Goal: Book appointment/travel/reservation

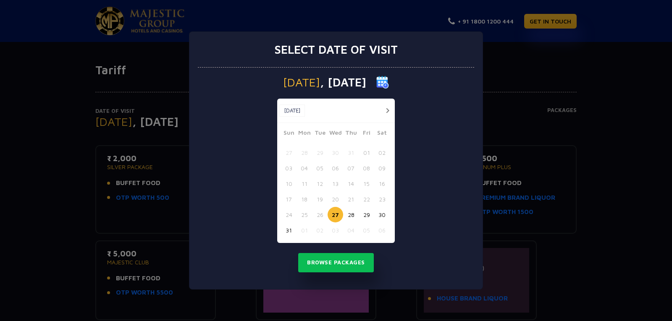
click at [335, 211] on button "27" at bounding box center [336, 215] width 16 height 16
click at [322, 258] on button "Browse Packages" at bounding box center [336, 262] width 76 height 19
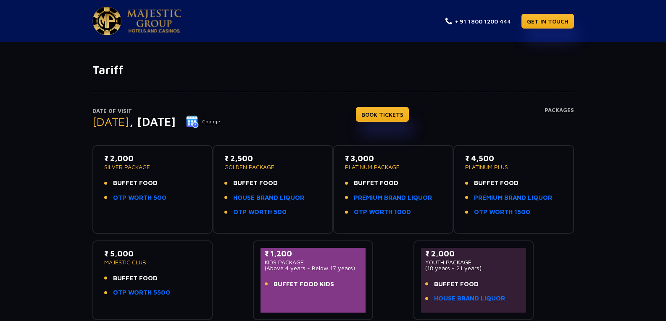
click at [123, 26] on link at bounding box center [136, 21] width 89 height 29
